Goal: Task Accomplishment & Management: Use online tool/utility

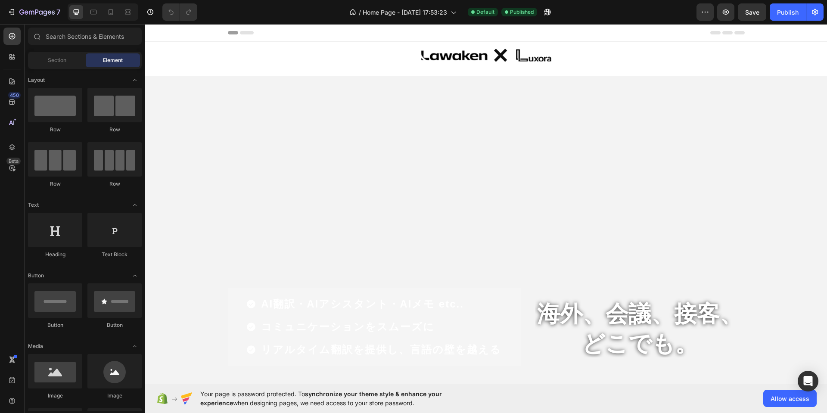
drag, startPoint x: 145, startPoint y: 24, endPoint x: 455, endPoint y: 124, distance: 325.5
click at [455, 124] on video "Background Image" at bounding box center [486, 267] width 682 height 383
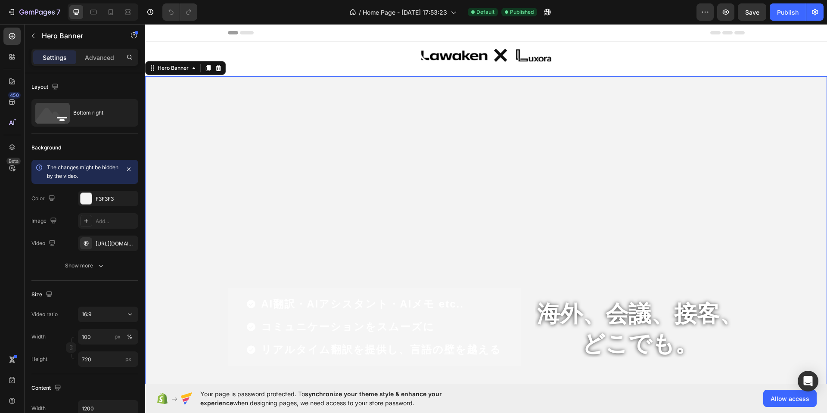
click at [334, 100] on video "Background Image" at bounding box center [486, 267] width 682 height 383
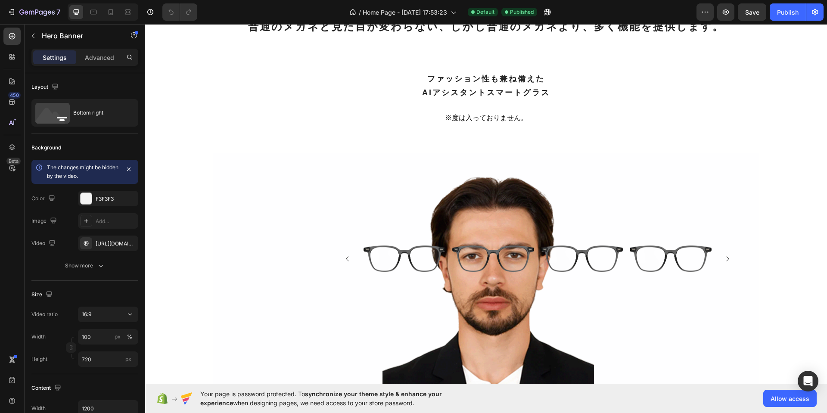
scroll to position [1422, 0]
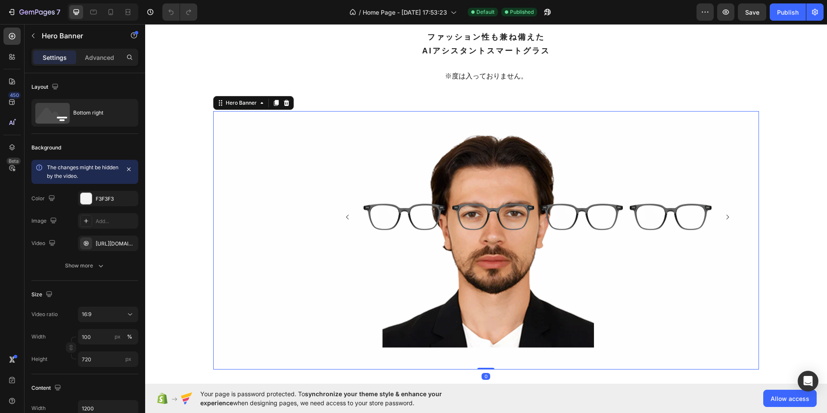
click at [480, 172] on div "Background Image" at bounding box center [485, 240] width 545 height 258
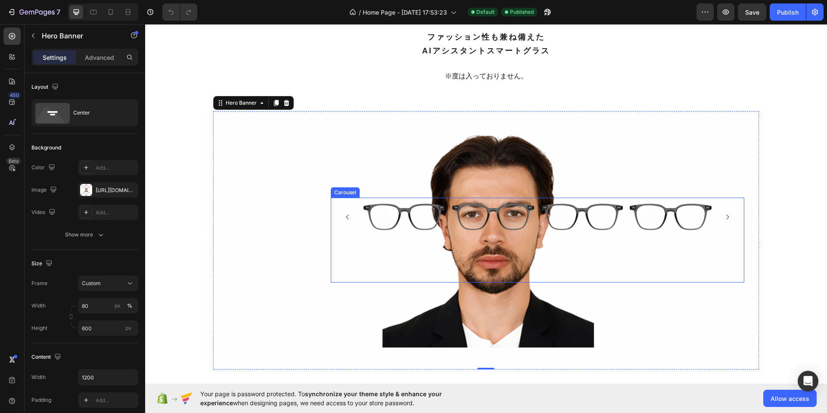
click at [361, 233] on div "Image Image Image Image [GEOGRAPHIC_DATA]" at bounding box center [537, 240] width 413 height 85
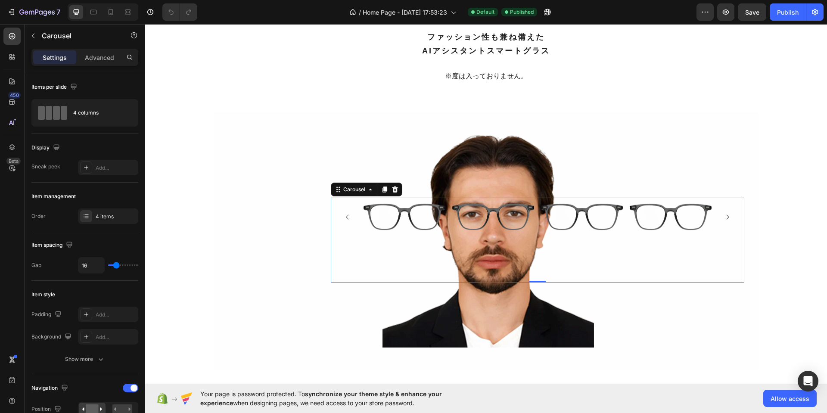
click at [478, 268] on div "Image Image Image Image Carousel 0" at bounding box center [537, 240] width 413 height 85
click at [94, 56] on p "Advanced" at bounding box center [99, 57] width 29 height 9
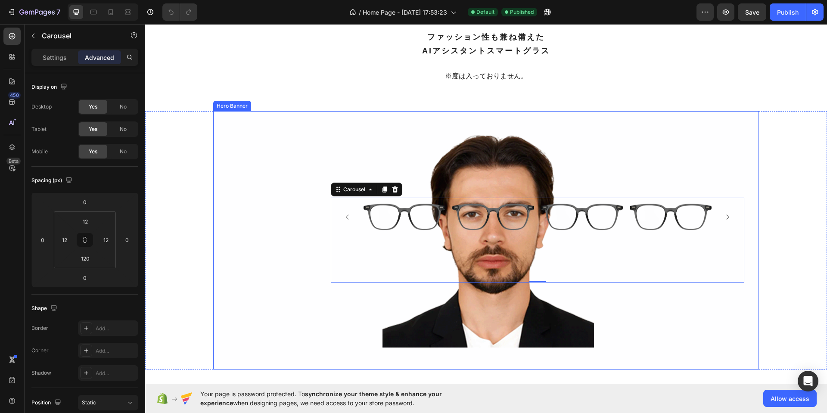
click at [637, 167] on div "Background Image" at bounding box center [485, 240] width 545 height 258
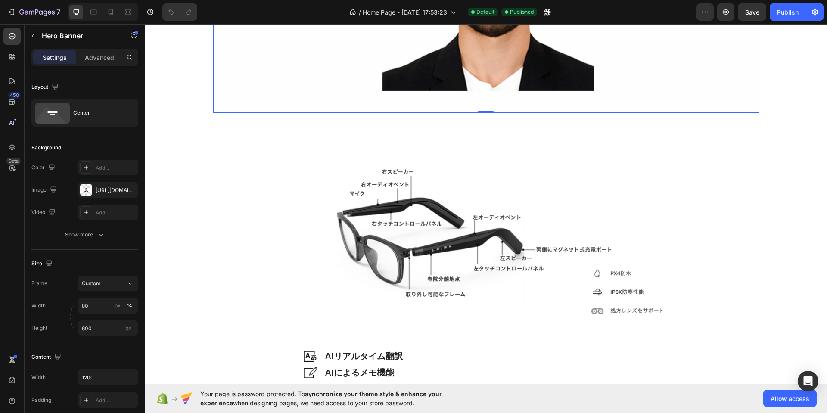
scroll to position [1680, 0]
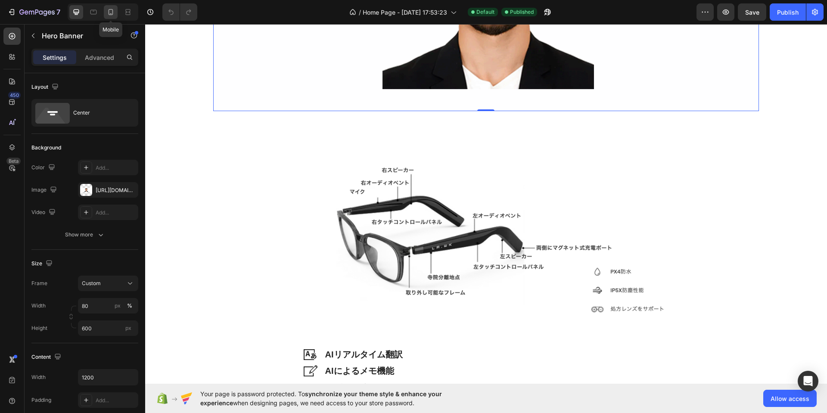
click at [108, 13] on icon at bounding box center [110, 12] width 9 height 9
type input "300"
type input "100%"
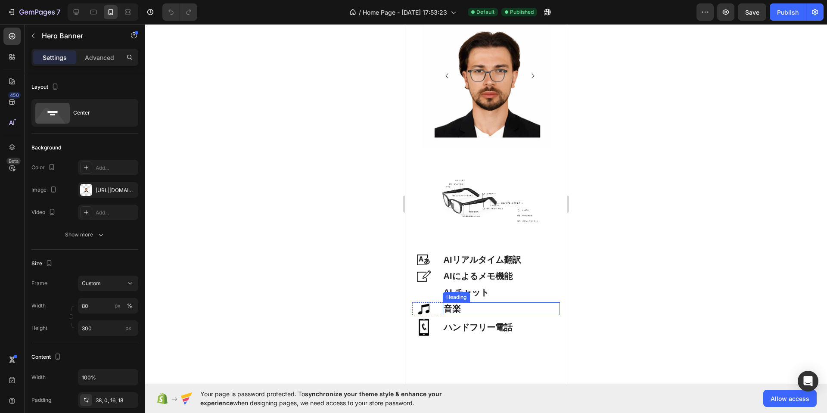
scroll to position [1334, 0]
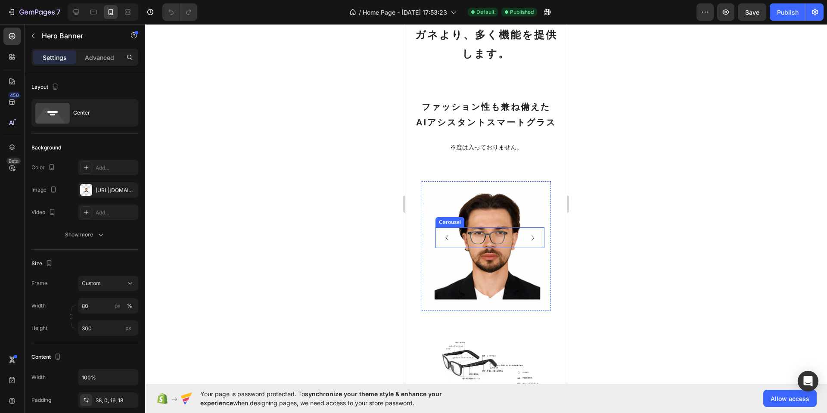
click at [529, 239] on icon "Carousel Next Arrow" at bounding box center [532, 237] width 7 height 7
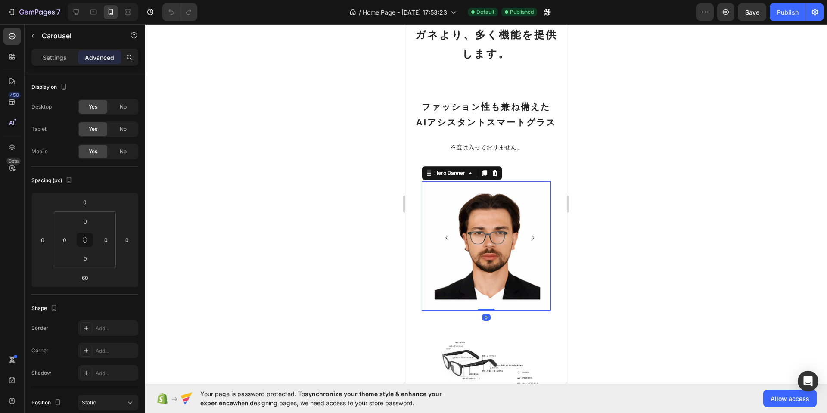
click at [515, 208] on div "Background Image" at bounding box center [486, 245] width 129 height 129
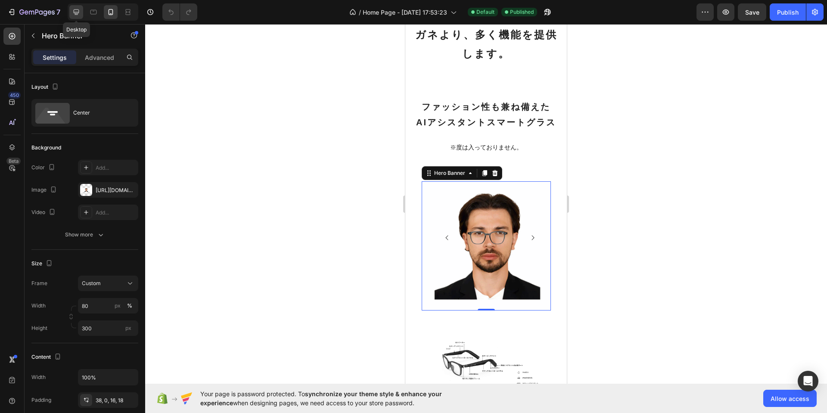
click at [76, 14] on icon at bounding box center [76, 12] width 9 height 9
type input "600"
type input "1200"
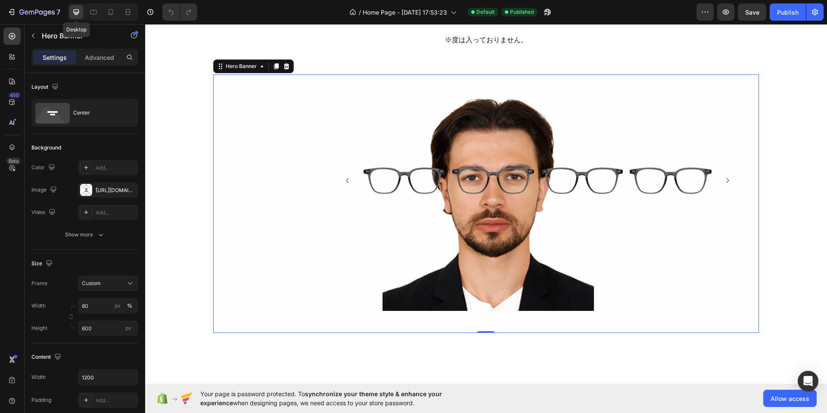
scroll to position [1451, 0]
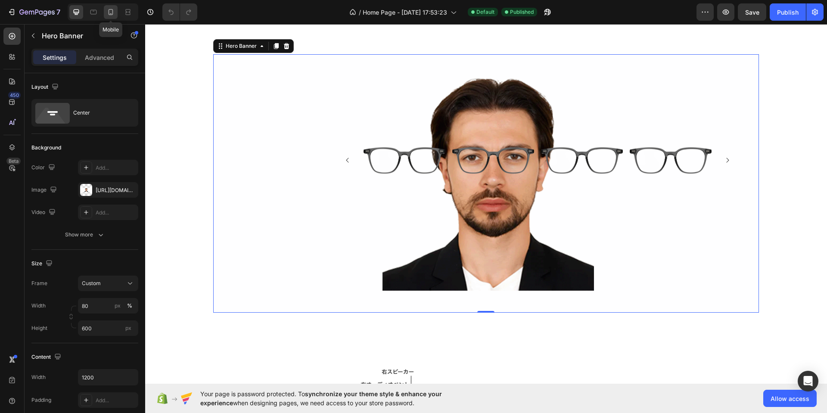
click at [109, 14] on icon at bounding box center [110, 12] width 9 height 9
type input "300"
type input "100%"
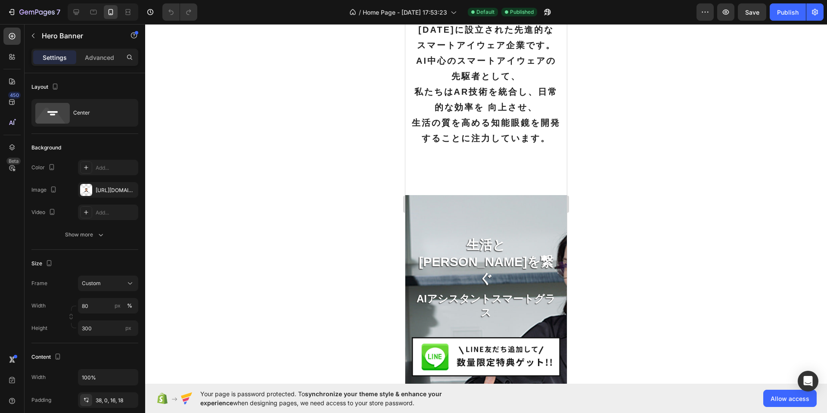
scroll to position [4603, 0]
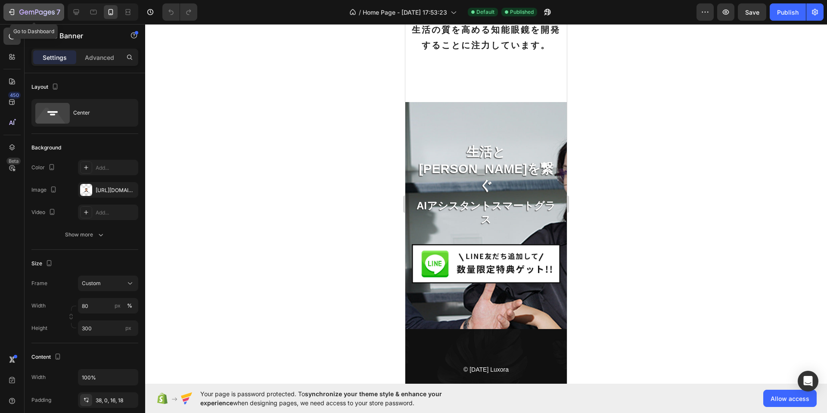
click at [50, 8] on div "7" at bounding box center [39, 12] width 41 height 10
